Goal: Information Seeking & Learning: Learn about a topic

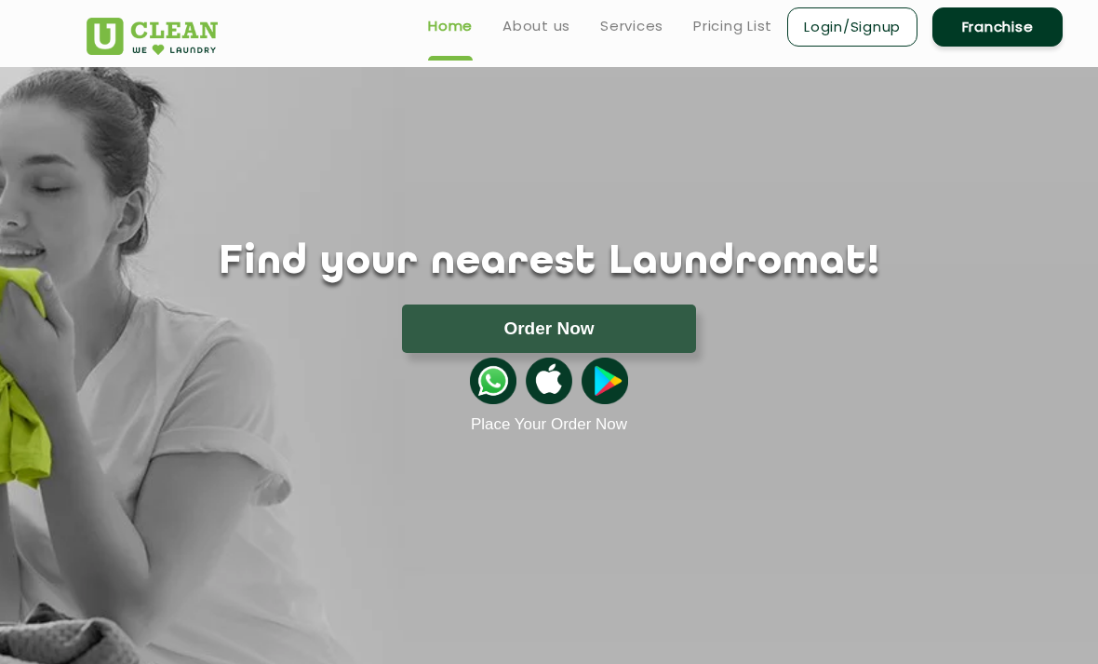
click at [723, 3] on header "Home About us Services Pricing List Login/Signup Franchise" at bounding box center [549, 33] width 1098 height 67
click at [750, 32] on link "Pricing List" at bounding box center [732, 26] width 79 height 22
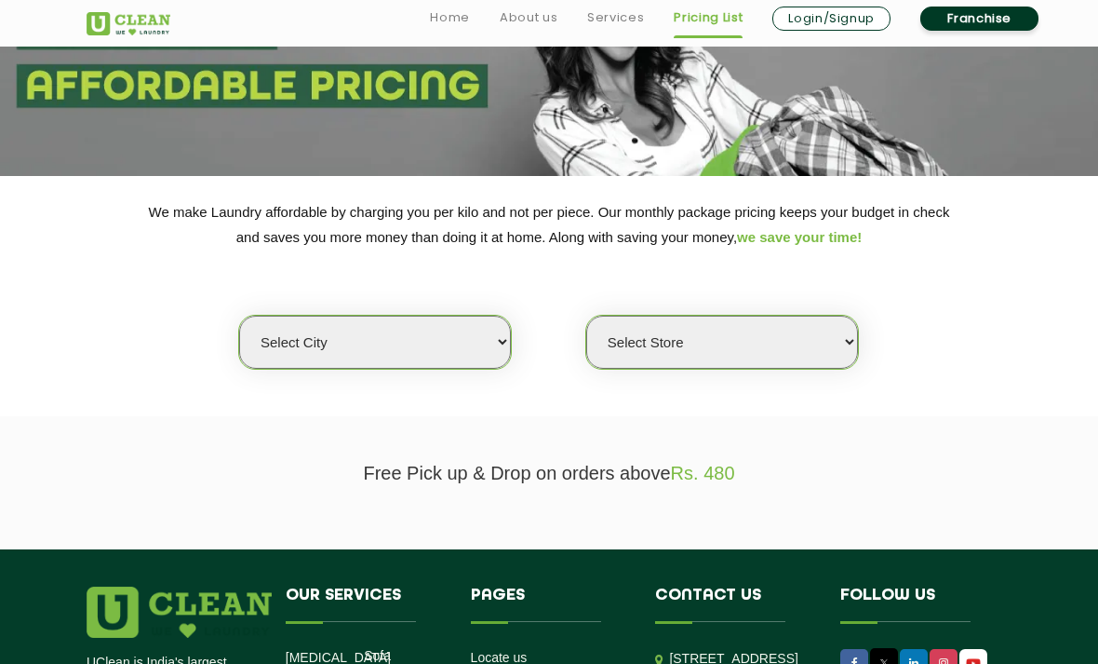
scroll to position [183, 0]
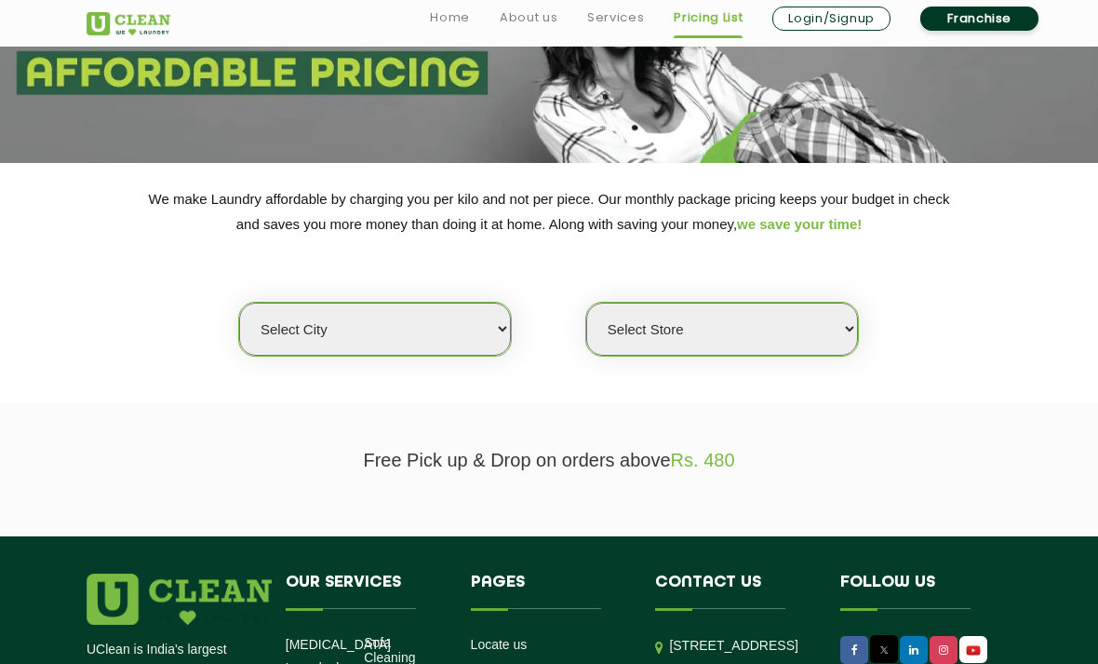
click at [514, 305] on div "We make Laundry affordable by charging you per kilo and not per piece. Our mont…" at bounding box center [549, 271] width 953 height 170
click at [472, 297] on div "We make Laundry affordable by charging you per kilo and not per piece. Our mont…" at bounding box center [549, 271] width 953 height 170
click at [470, 303] on select "Select city [GEOGRAPHIC_DATA] [GEOGRAPHIC_DATA] [GEOGRAPHIC_DATA] [GEOGRAPHIC_D…" at bounding box center [375, 329] width 272 height 53
select select "6"
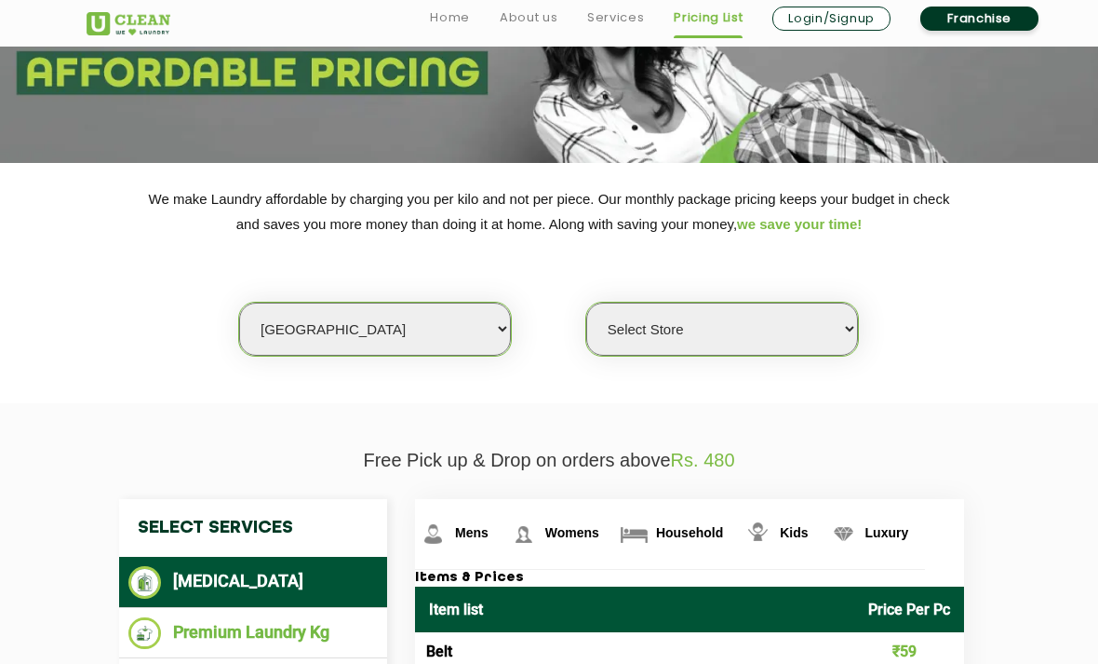
click at [728, 319] on select "Select Store [GEOGRAPHIC_DATA] [GEOGRAPHIC_DATA] UClean KR [GEOGRAPHIC_DATA] [G…" at bounding box center [722, 329] width 272 height 53
select select "450"
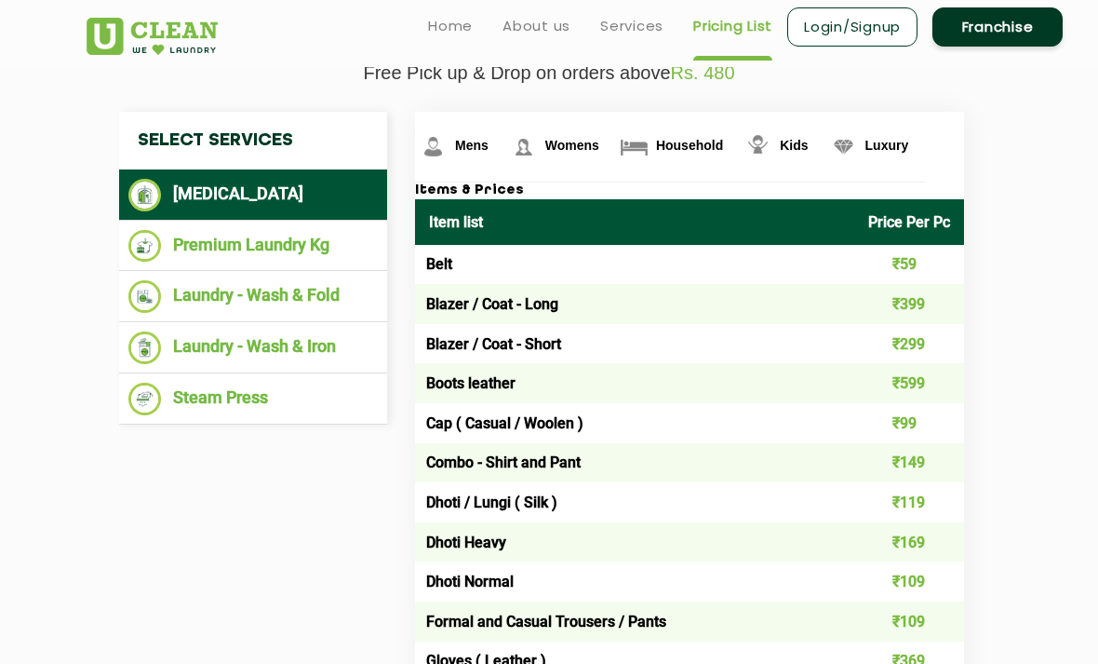
scroll to position [570, 0]
click at [309, 192] on li "[MEDICAL_DATA]" at bounding box center [252, 196] width 249 height 33
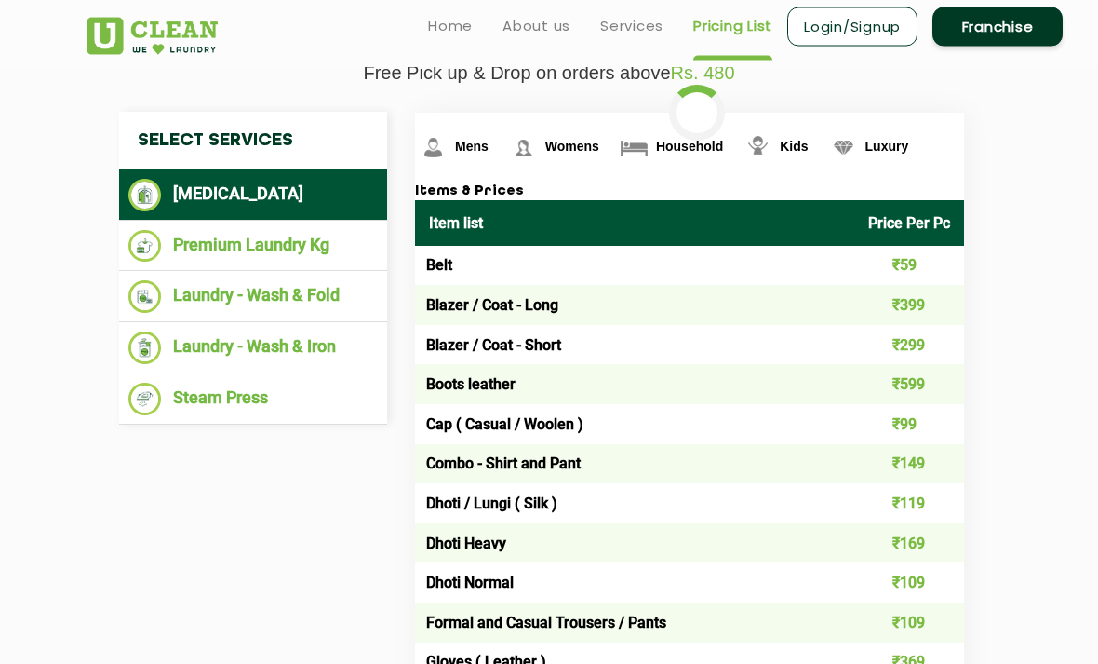
scroll to position [571, 0]
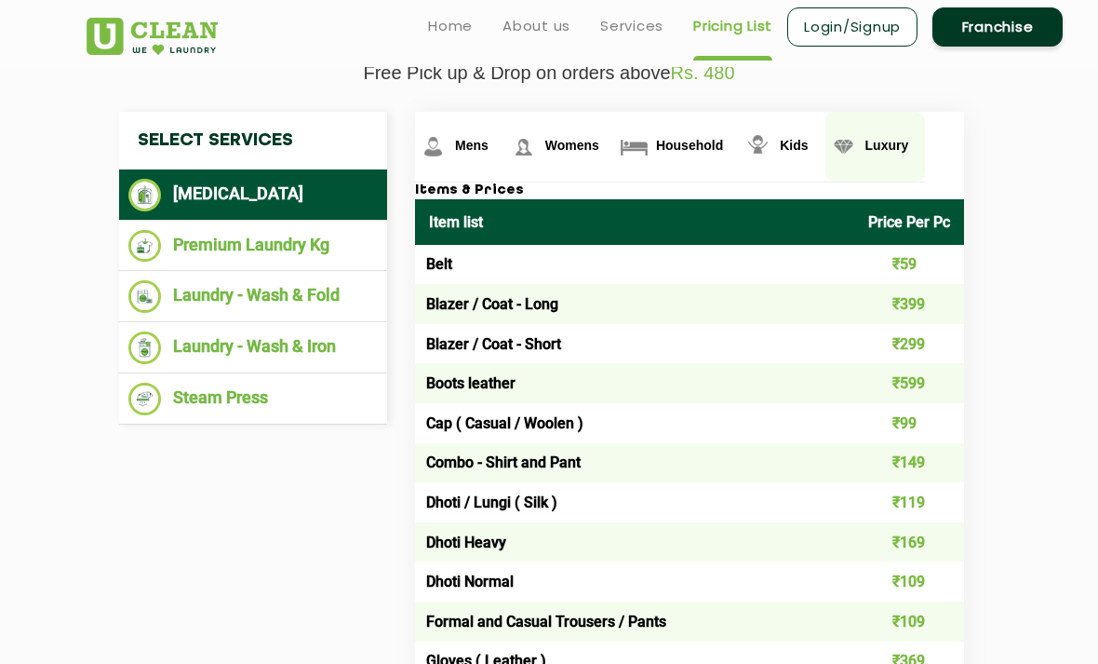
click at [827, 155] on img at bounding box center [843, 146] width 33 height 33
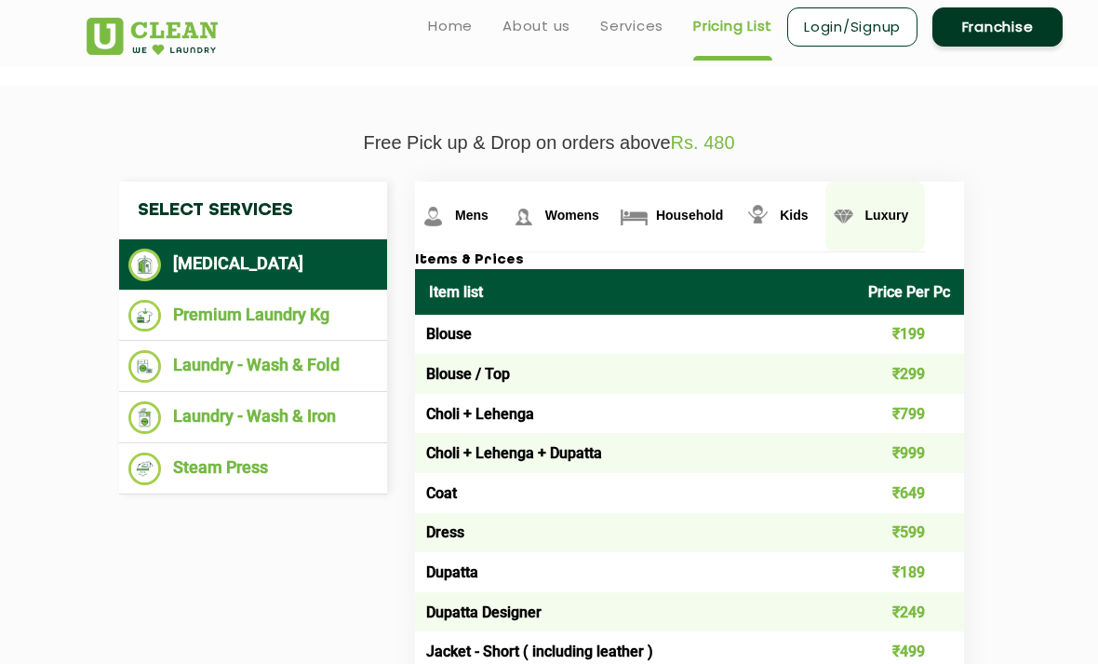
scroll to position [348, 0]
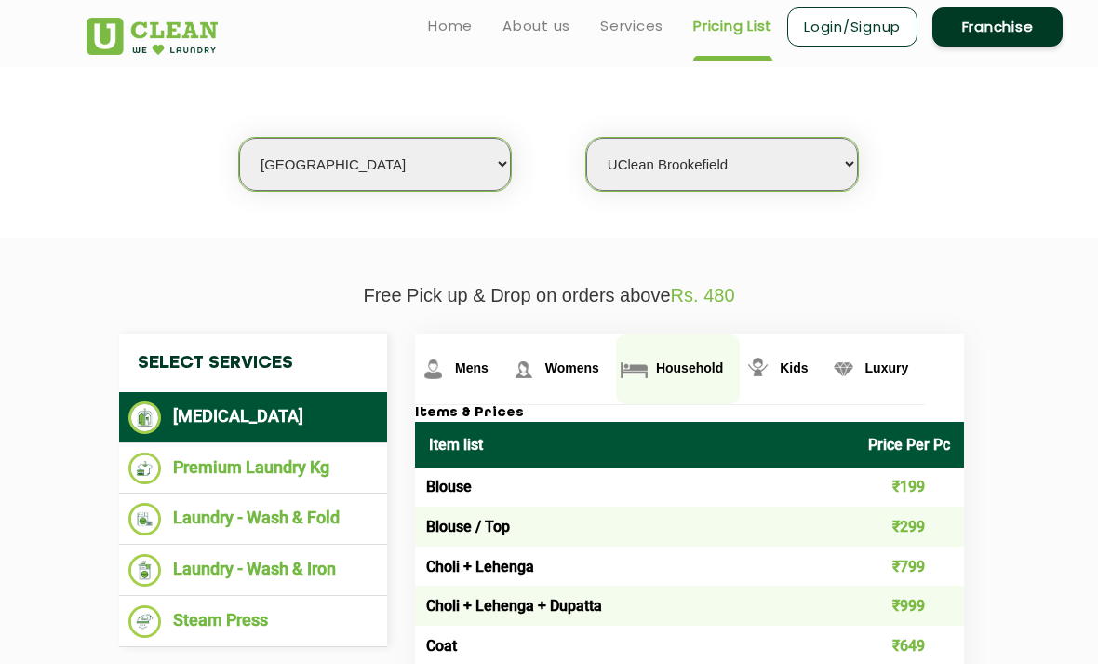
click at [656, 375] on span "Household" at bounding box center [689, 367] width 67 height 15
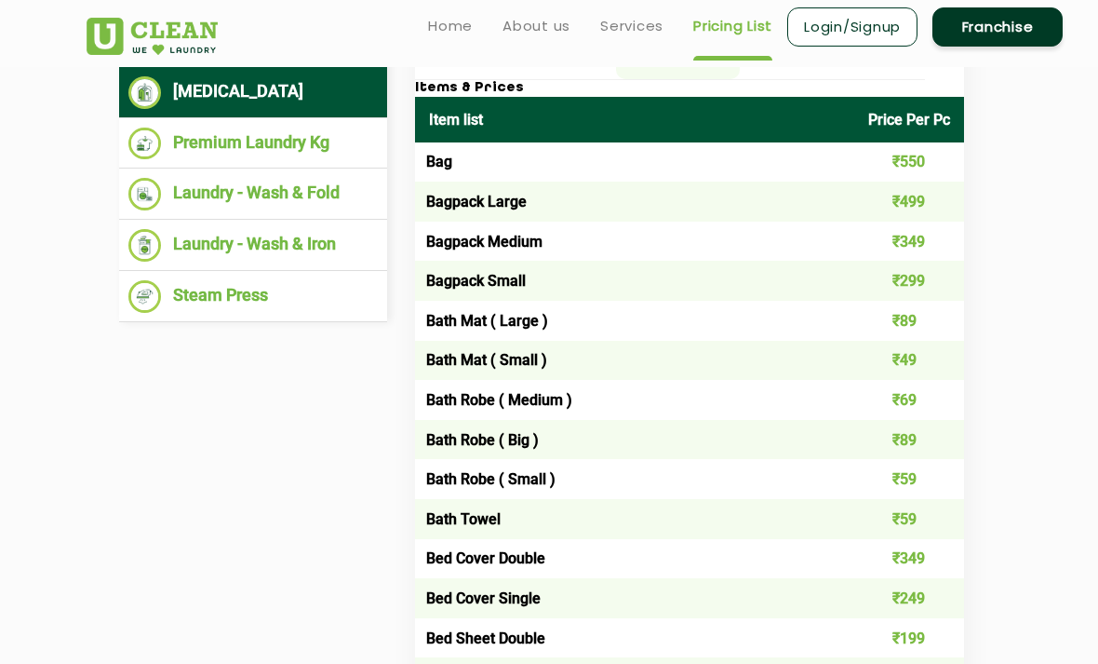
scroll to position [332, 0]
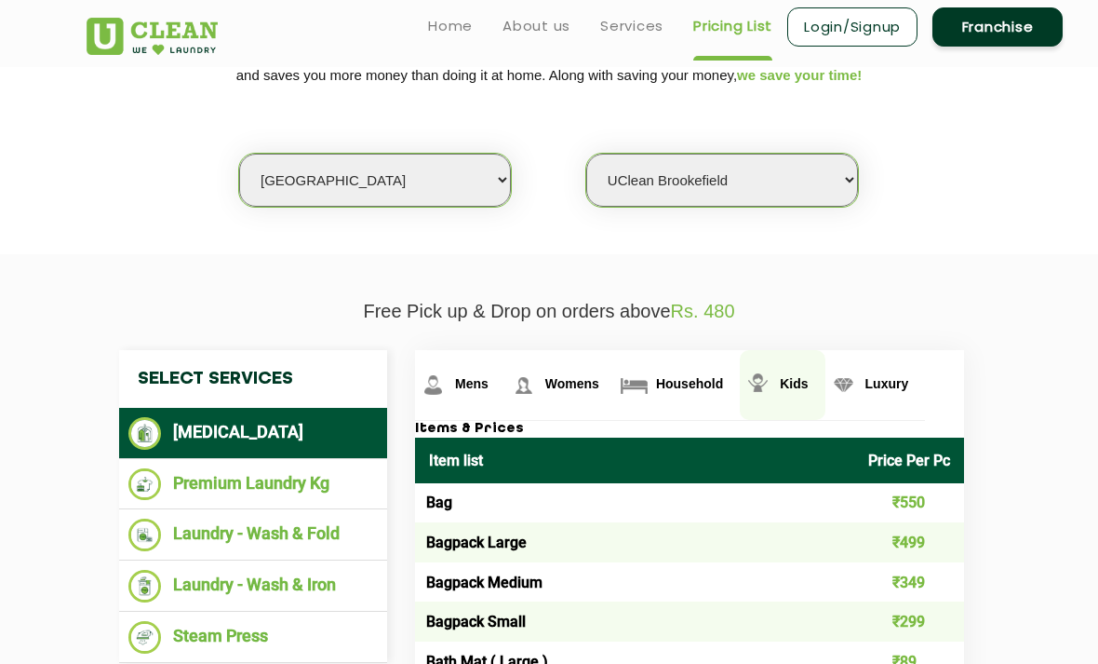
click at [746, 380] on img at bounding box center [758, 385] width 33 height 33
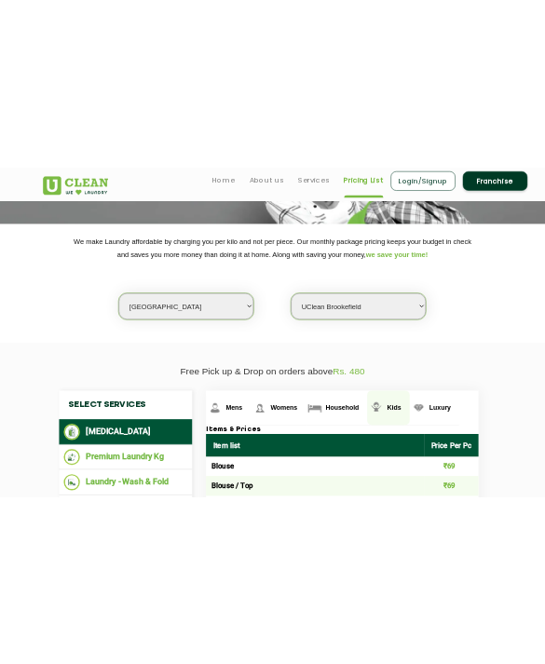
scroll to position [0, 0]
